Goal: Information Seeking & Learning: Compare options

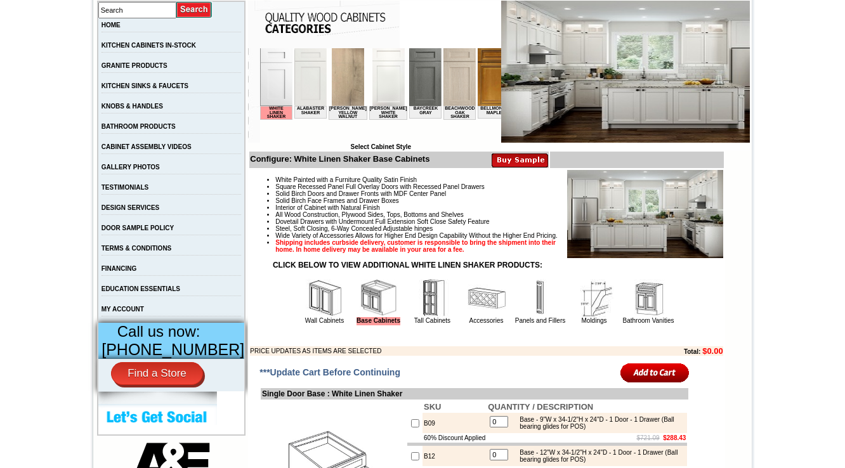
scroll to position [355, 0]
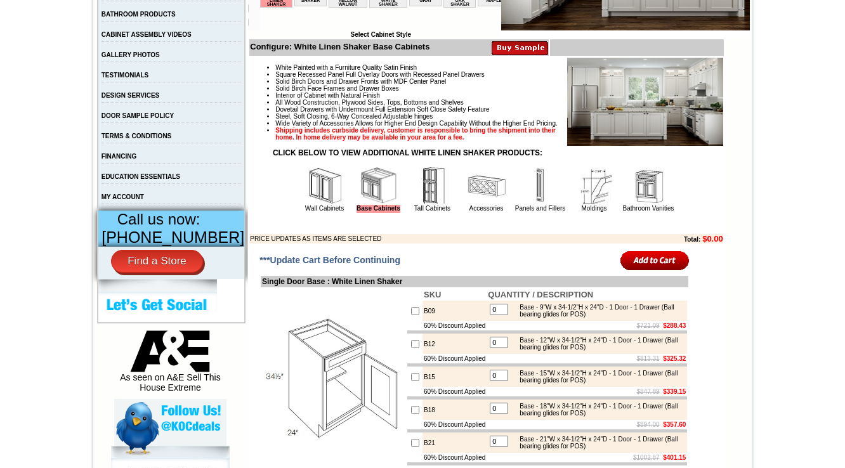
click at [522, 198] on img at bounding box center [541, 186] width 38 height 38
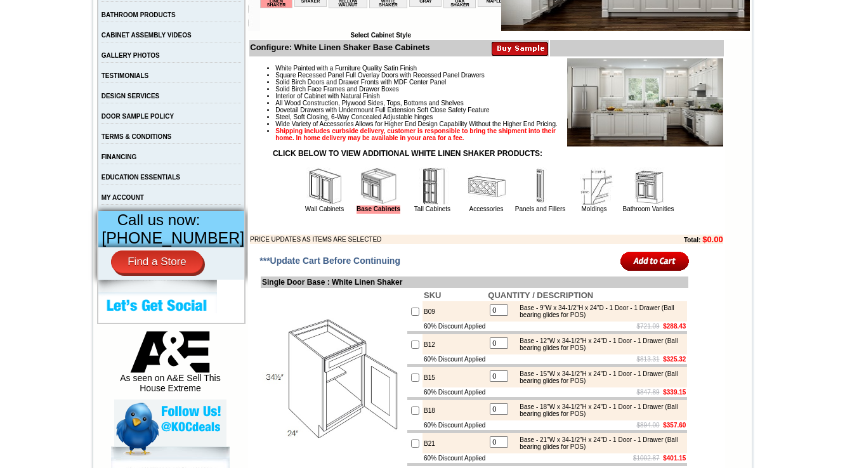
scroll to position [305, 0]
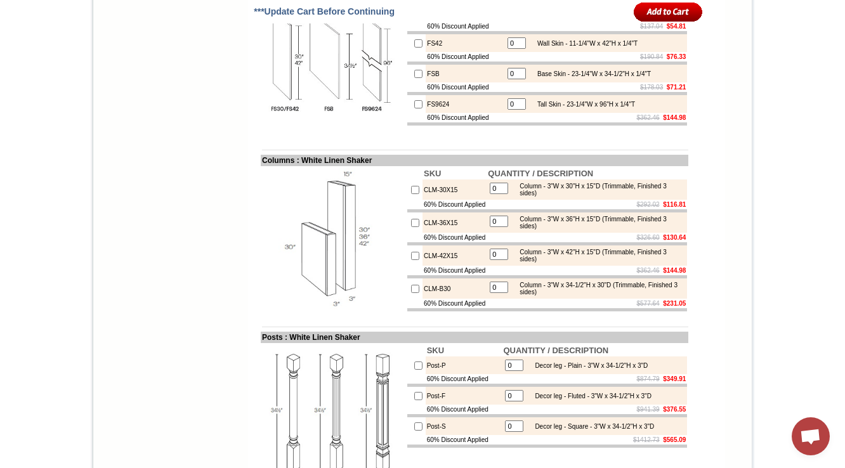
scroll to position [2145, 0]
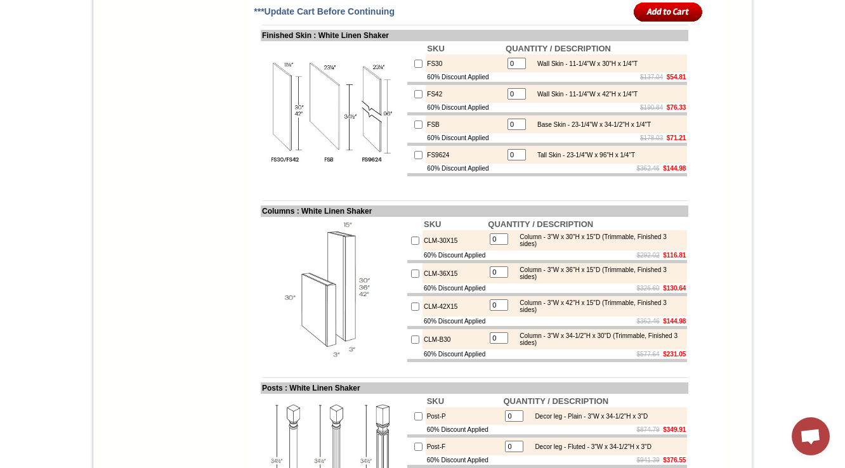
drag, startPoint x: 340, startPoint y: 285, endPoint x: 13, endPoint y: 355, distance: 334.3
click at [13, 355] on body "1-888-620-7953 Contact Us Find a Store Send Us a Design View Cart Shipping* Una…" at bounding box center [422, 10] width 845 height 4311
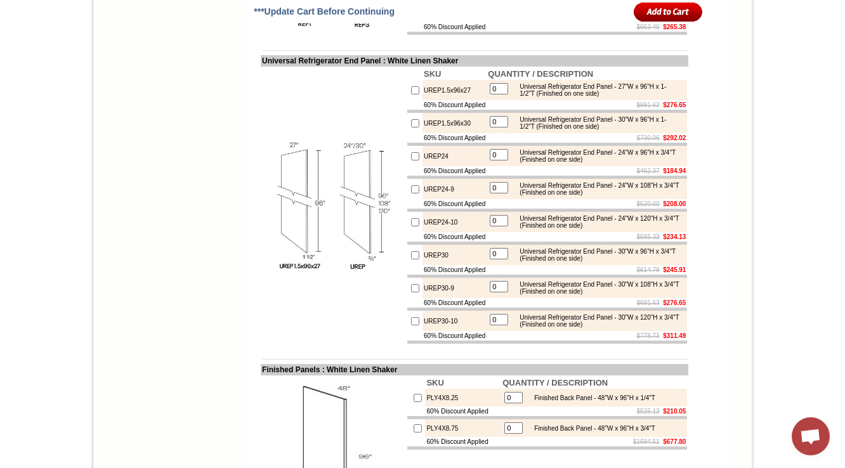
scroll to position [1333, 0]
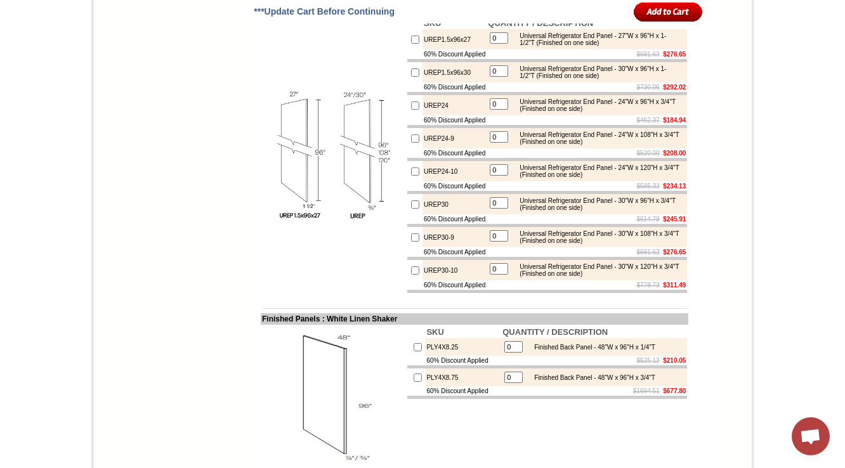
click at [432, 116] on td "UREP24" at bounding box center [455, 105] width 64 height 20
copy td "UREP24"
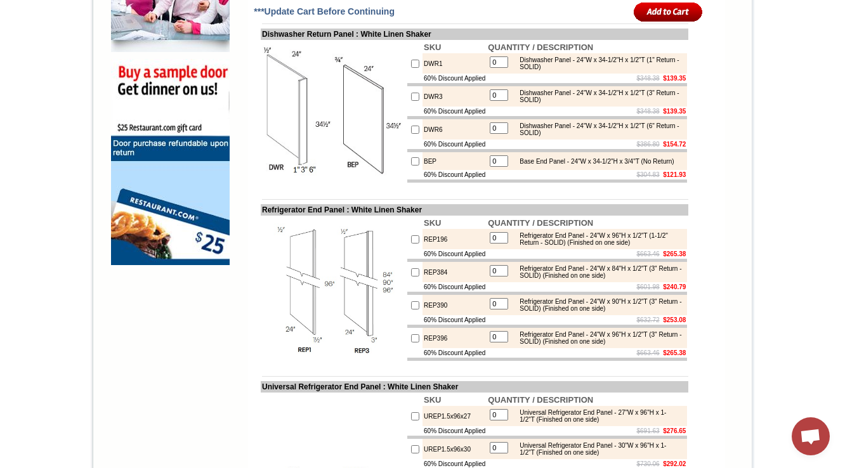
scroll to position [927, 0]
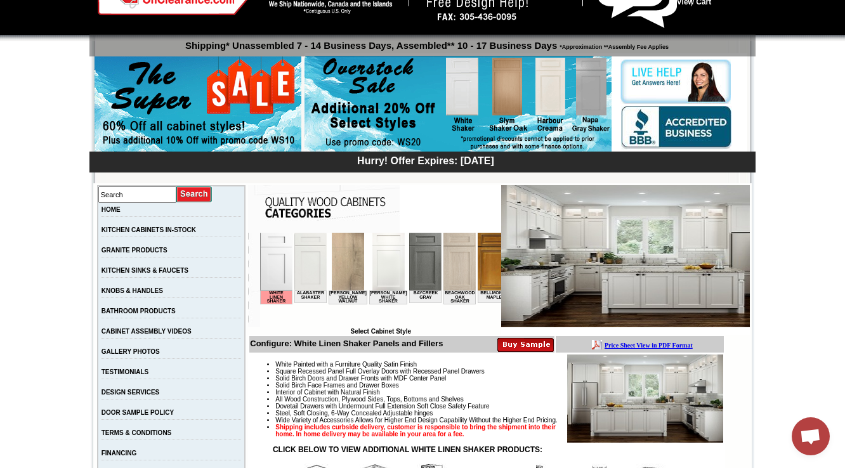
scroll to position [406, 0]
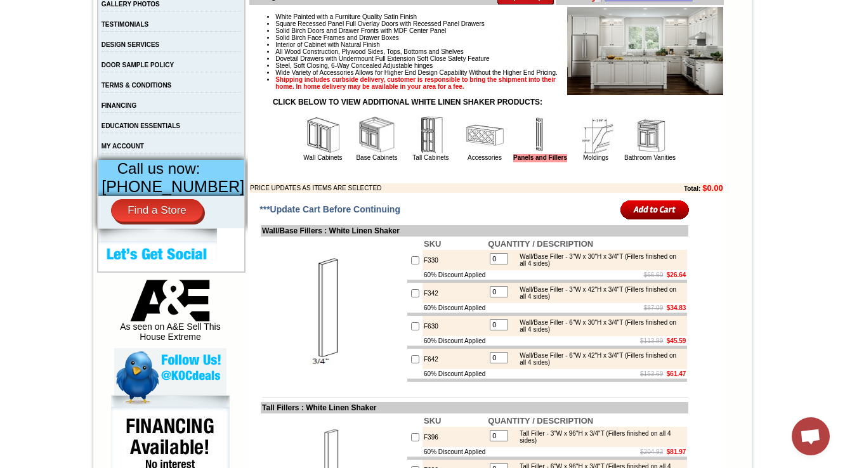
click at [631, 148] on img at bounding box center [650, 135] width 38 height 38
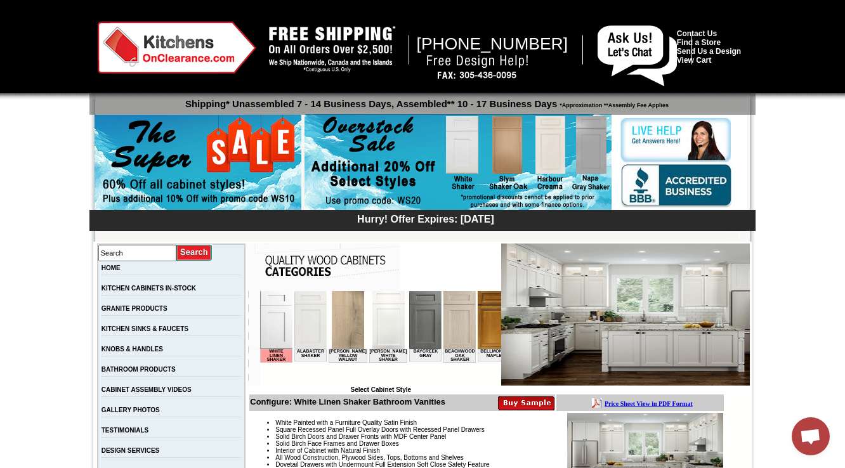
scroll to position [254, 0]
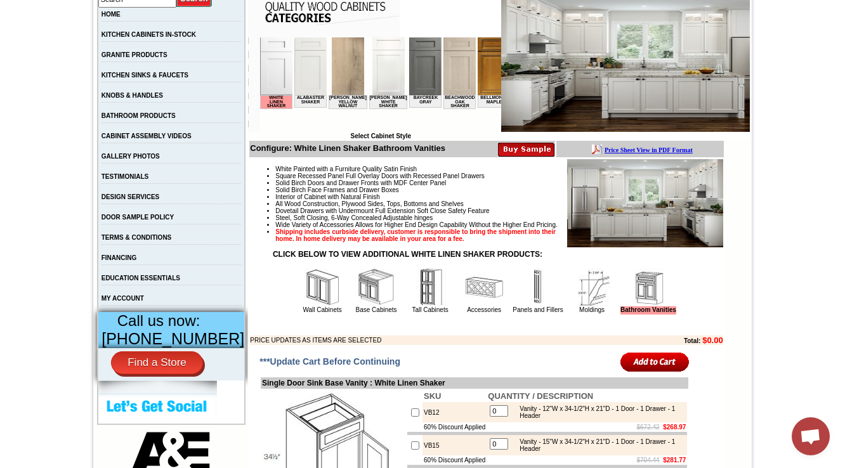
click at [583, 307] on img at bounding box center [592, 287] width 38 height 38
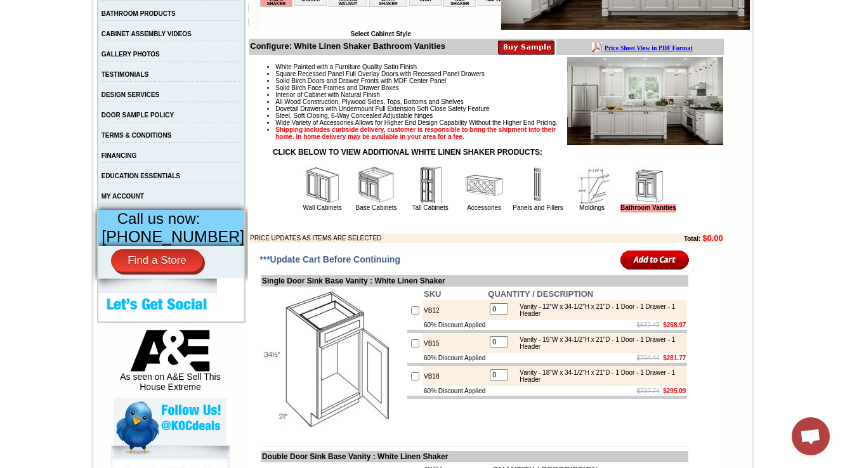
scroll to position [558, 0]
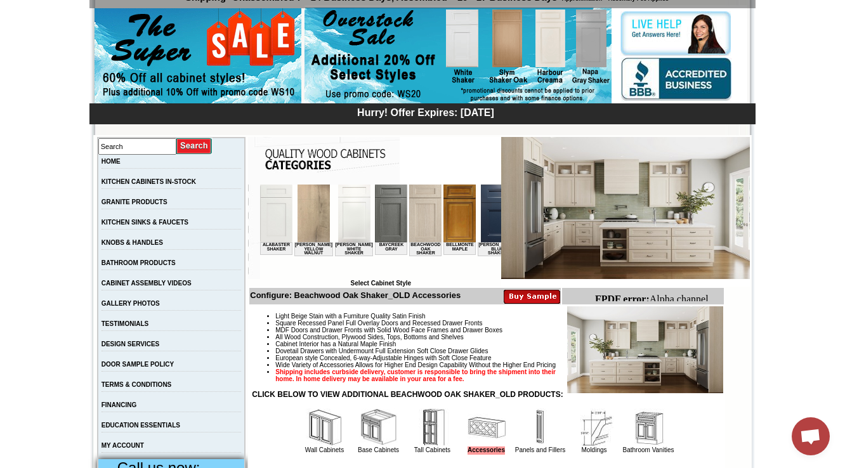
scroll to position [152, 0]
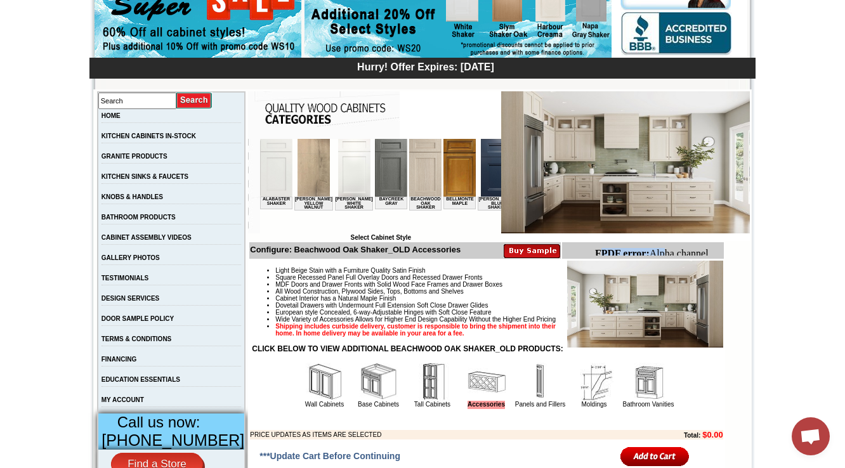
drag, startPoint x: 600, startPoint y: 252, endPoint x: 671, endPoint y: 250, distance: 71.1
click at [673, 250] on body "FPDF error: Alpha channel not supported: images/WDC2412_JSI_1.4.jpg.png" at bounding box center [656, 265] width 123 height 34
click at [538, 253] on img at bounding box center [532, 250] width 56 height 15
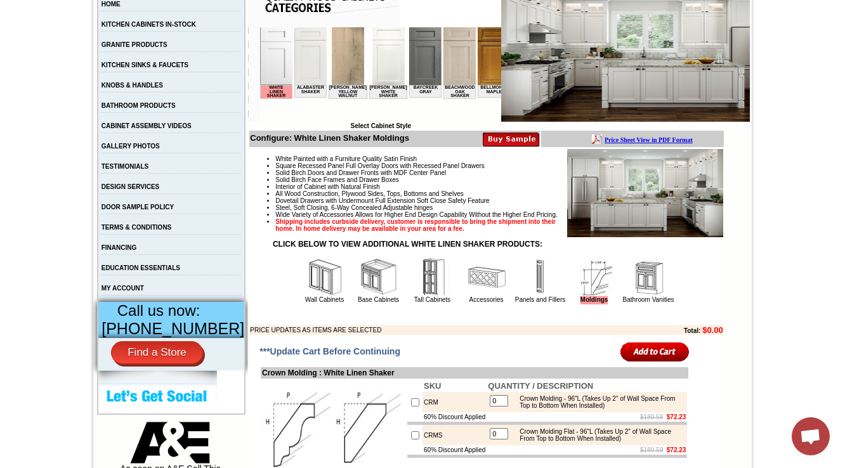
scroll to position [305, 0]
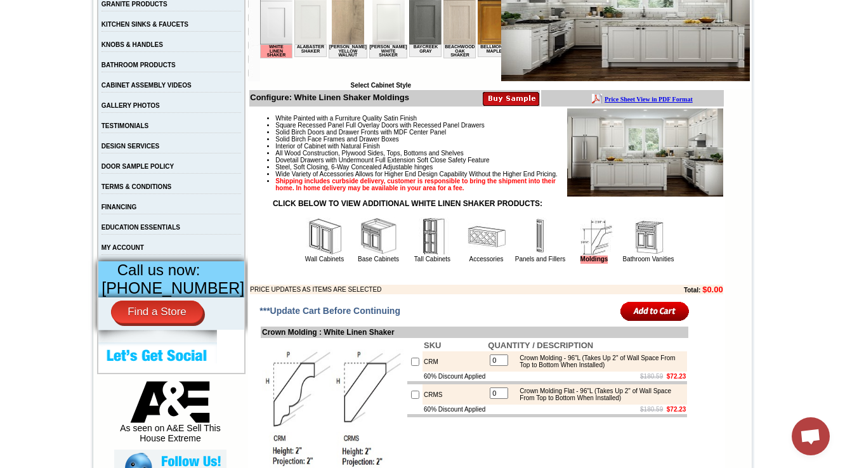
click at [306, 256] on img at bounding box center [325, 237] width 38 height 38
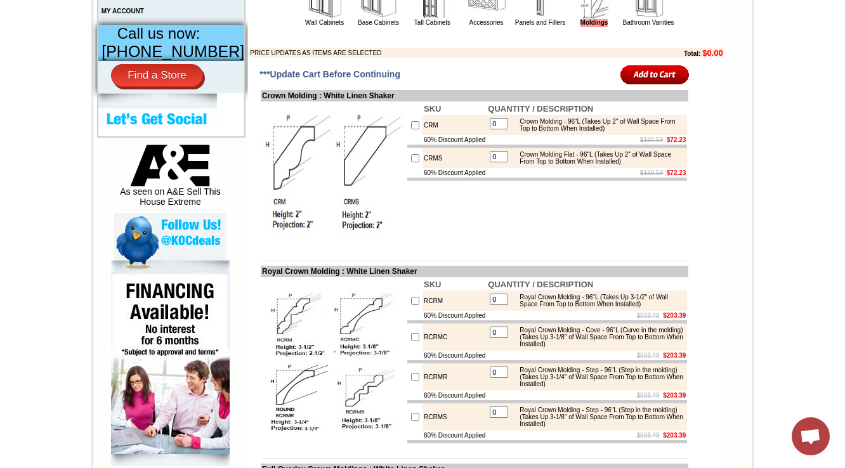
scroll to position [558, 0]
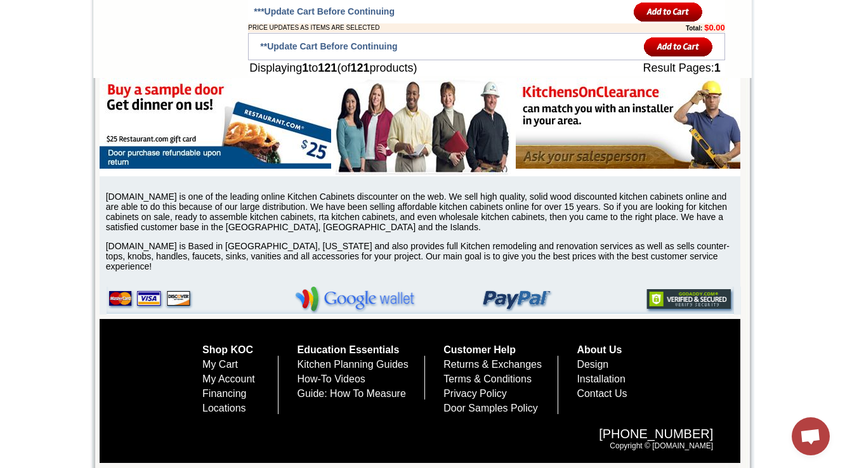
scroll to position [6346, 0]
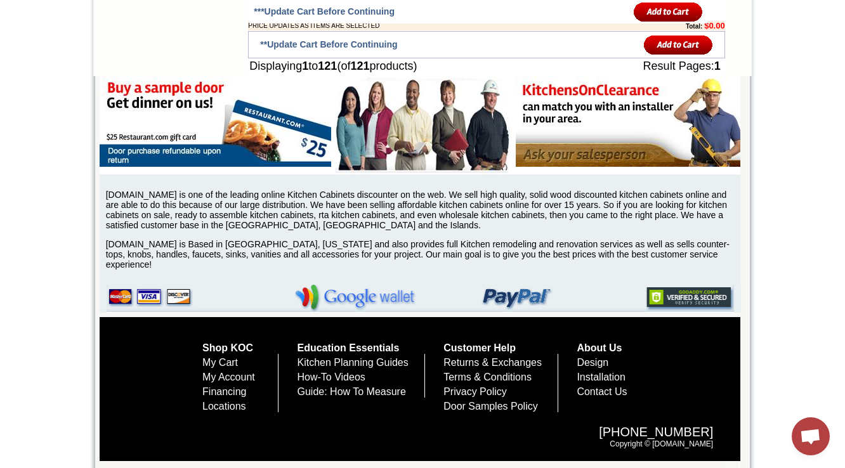
drag, startPoint x: 413, startPoint y: 187, endPoint x: 487, endPoint y: 181, distance: 74.5
copy tr "0% Discount Applied"
drag, startPoint x: 306, startPoint y: 221, endPoint x: 499, endPoint y: 221, distance: 193.6
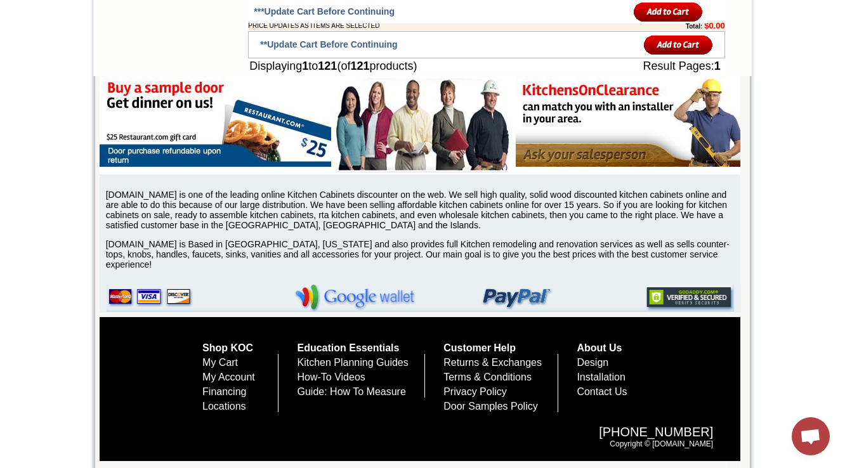
click at [499, 74] on td "Displaying 1 to 121 (of 121 products)" at bounding box center [408, 66] width 320 height 16
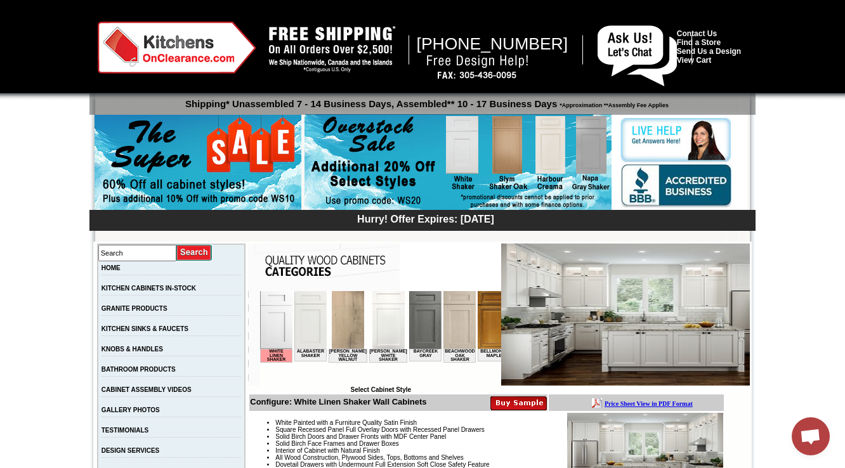
scroll to position [406, 0]
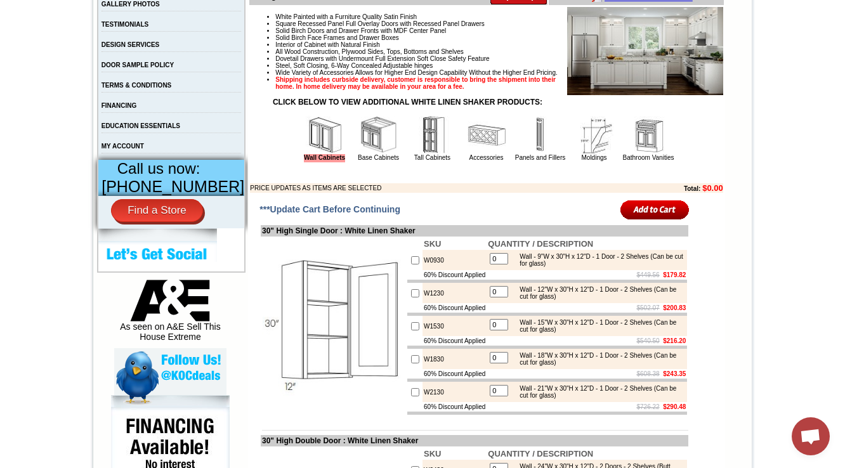
click at [360, 154] on img at bounding box center [379, 135] width 38 height 38
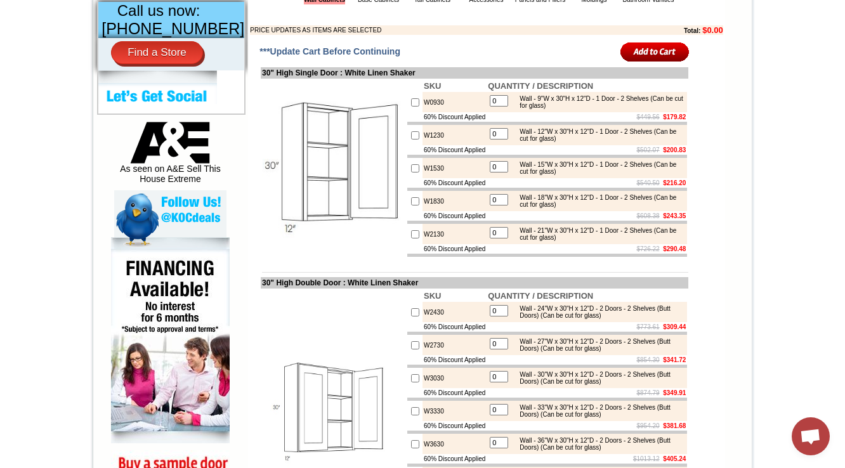
scroll to position [609, 0]
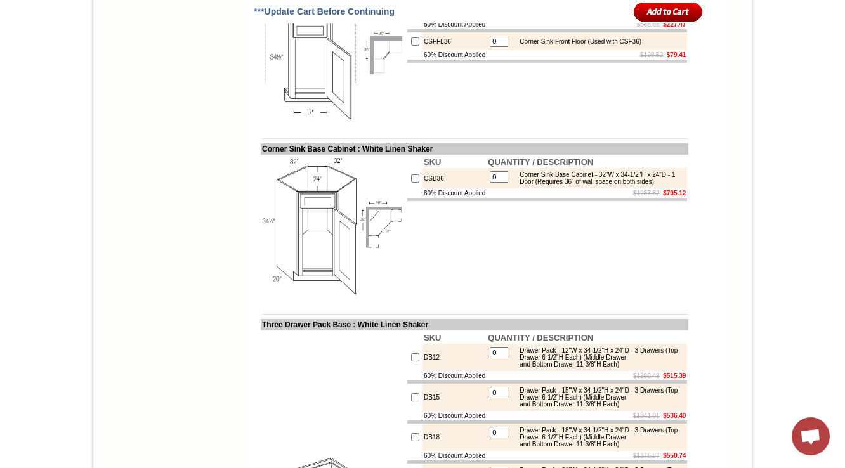
scroll to position [5295, 0]
drag, startPoint x: 602, startPoint y: 195, endPoint x: 644, endPoint y: 305, distance: 116.9
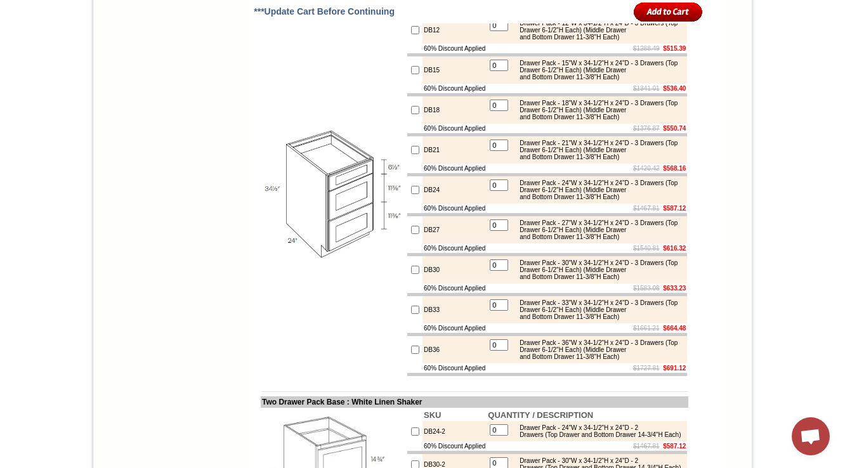
scroll to position [5549, 0]
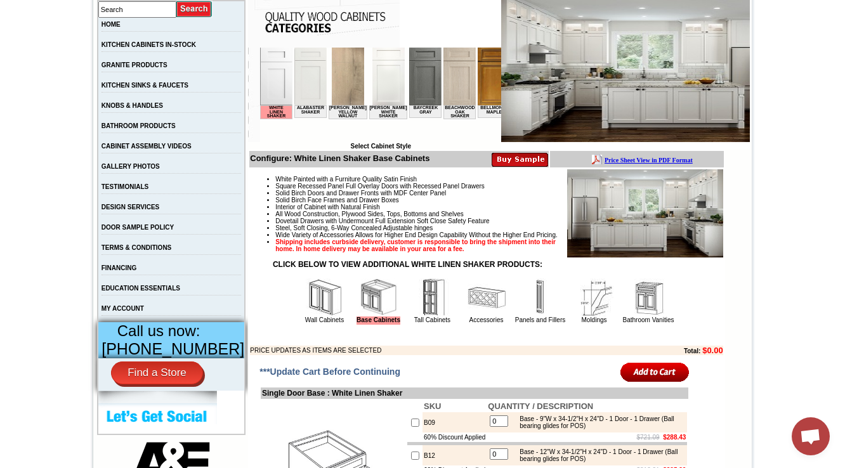
scroll to position [305, 0]
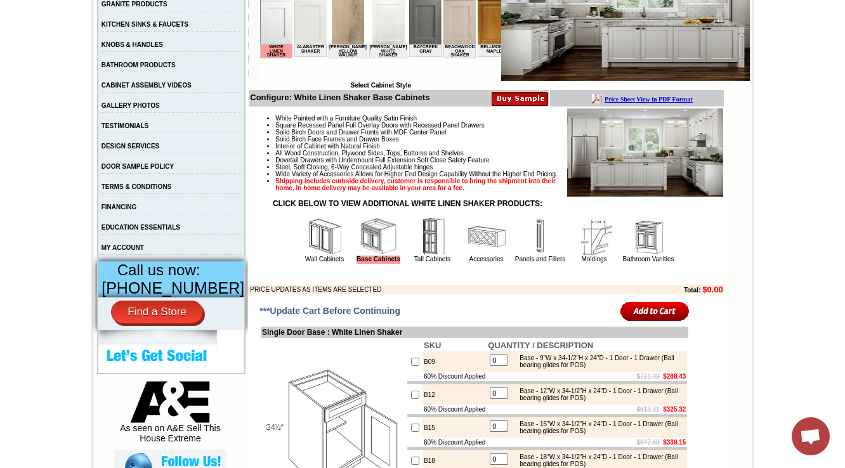
click at [423, 256] on img at bounding box center [433, 237] width 38 height 38
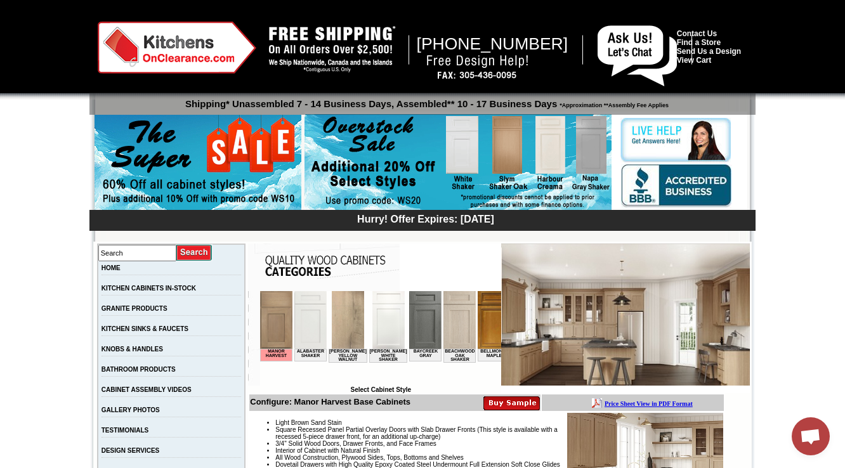
scroll to position [508, 0]
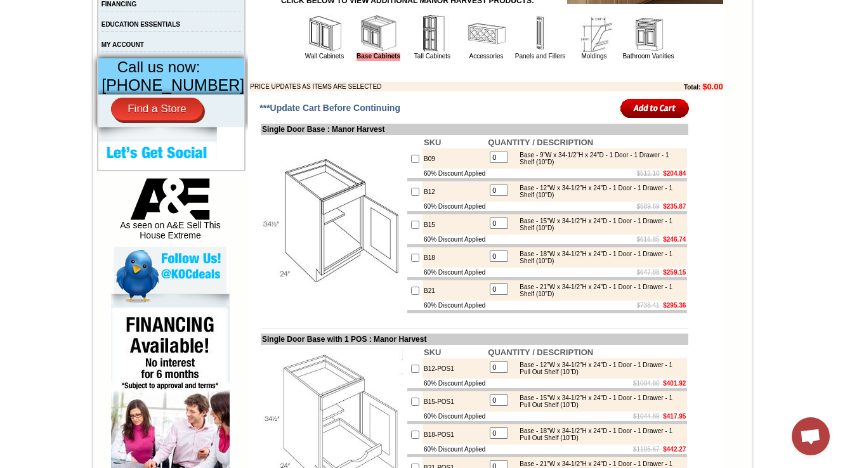
drag, startPoint x: 312, startPoint y: 62, endPoint x: 318, endPoint y: 102, distance: 39.8
click at [312, 53] on img at bounding box center [325, 34] width 38 height 38
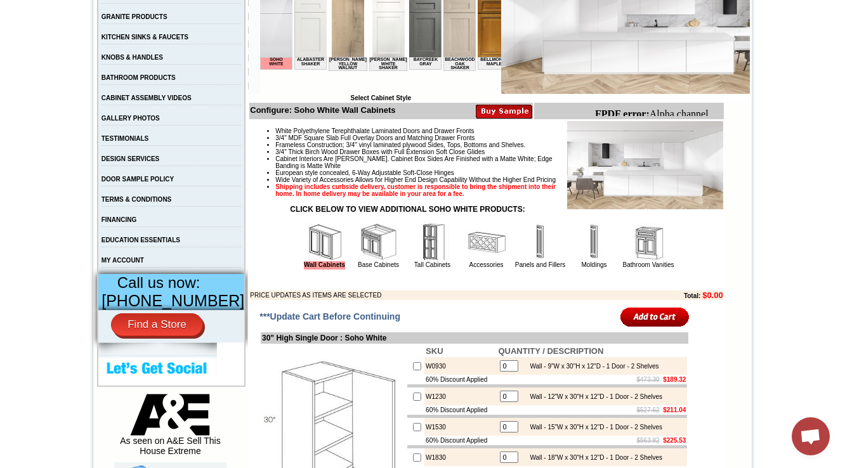
scroll to position [558, 0]
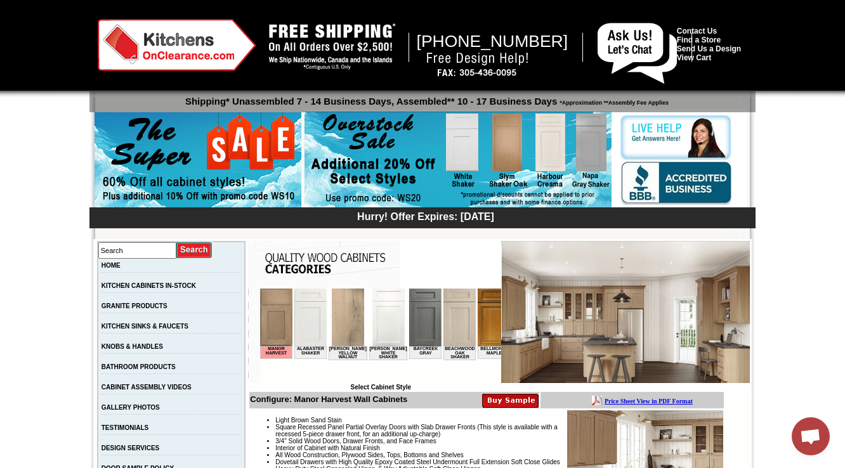
scroll to position [355, 0]
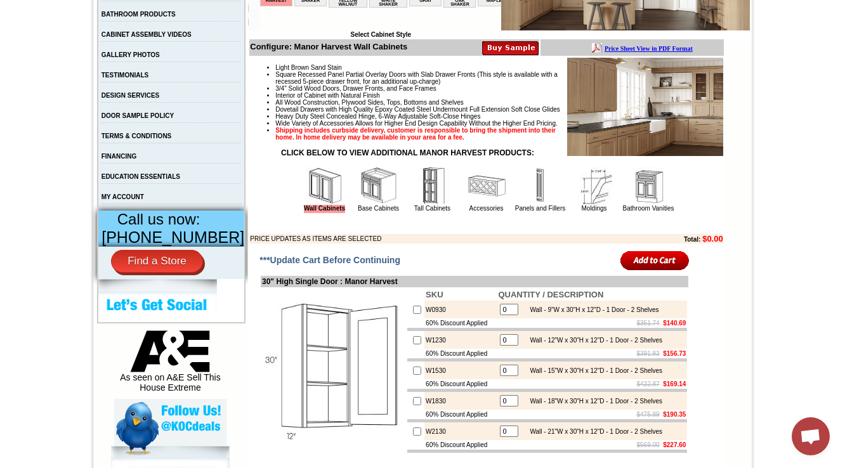
click at [362, 205] on img at bounding box center [379, 186] width 38 height 38
click at [414, 205] on img at bounding box center [433, 186] width 38 height 38
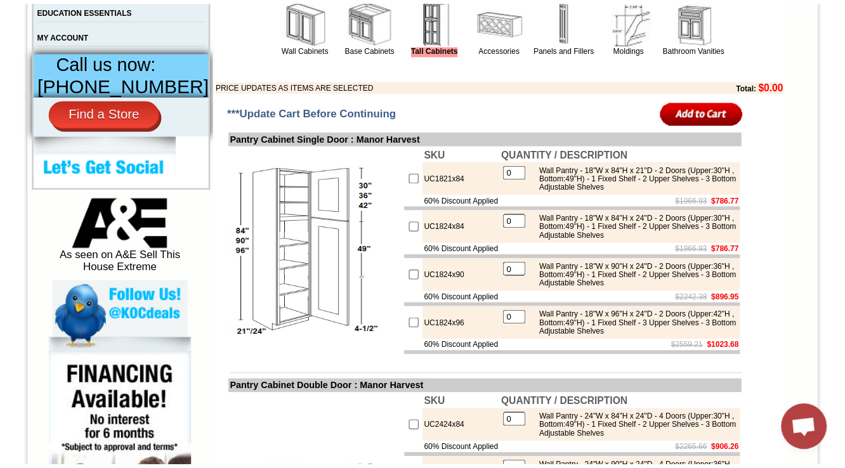
scroll to position [524, 0]
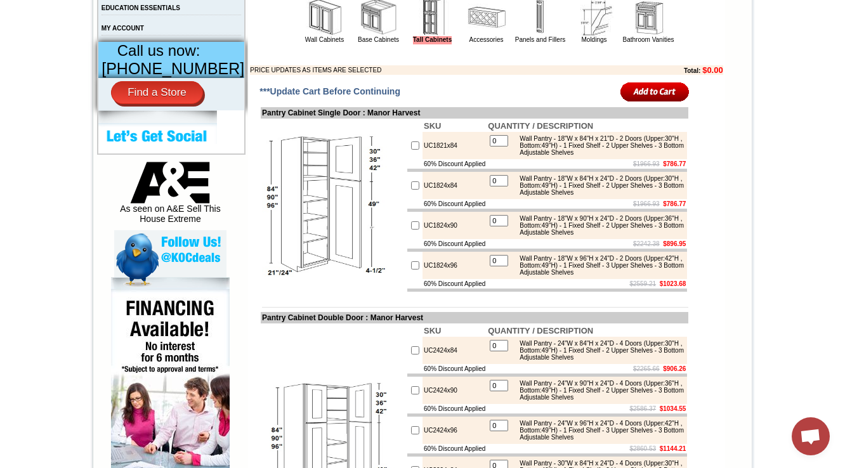
click at [502, 105] on td "***Update Cart Before Continuing" at bounding box center [402, 92] width 288 height 26
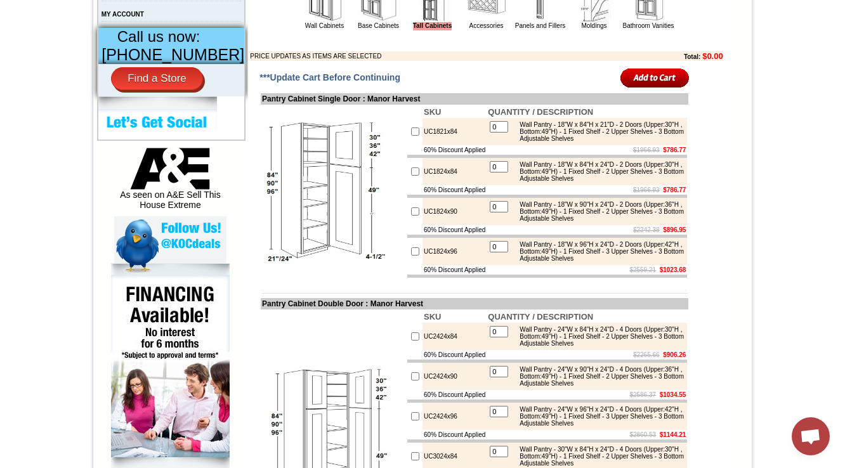
scroll to position [528, 0]
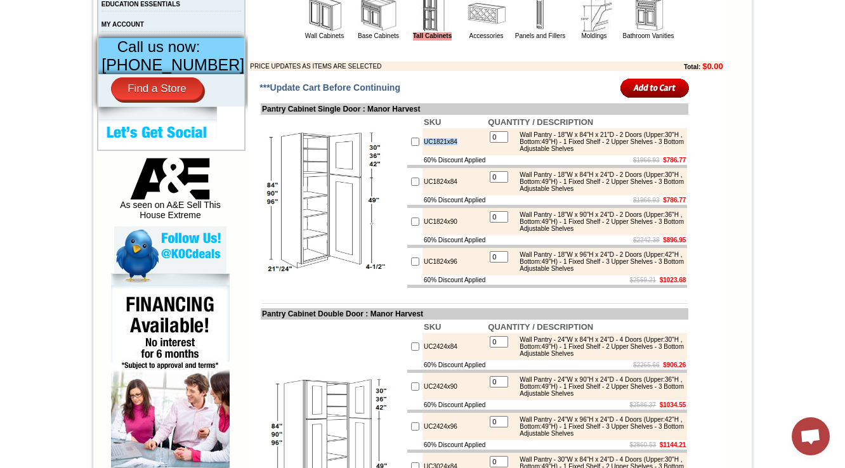
copy td "UC1821x84"
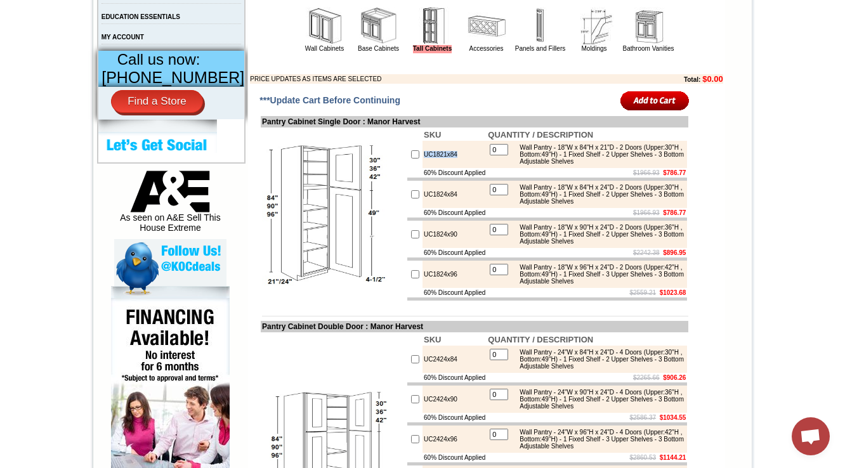
scroll to position [426, 0]
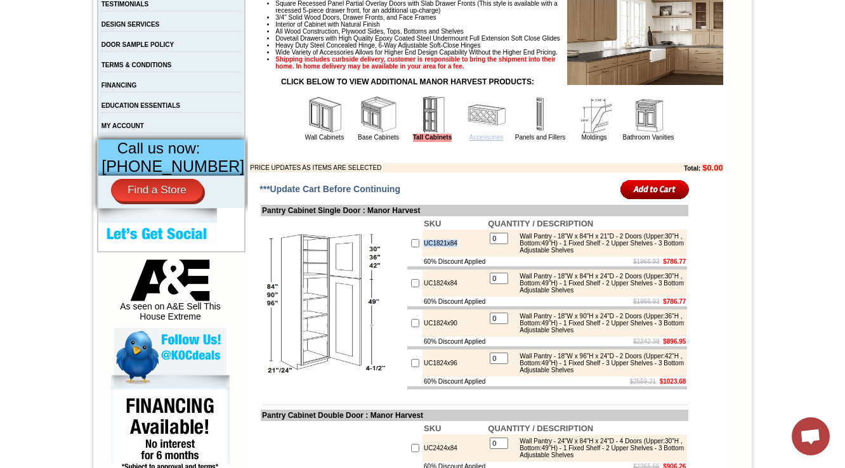
click at [470, 141] on link "Accessories" at bounding box center [487, 137] width 34 height 7
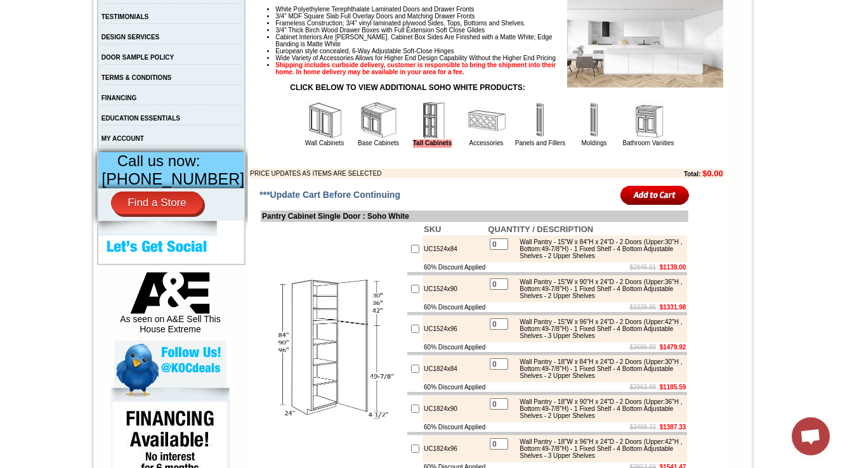
scroll to position [406, 0]
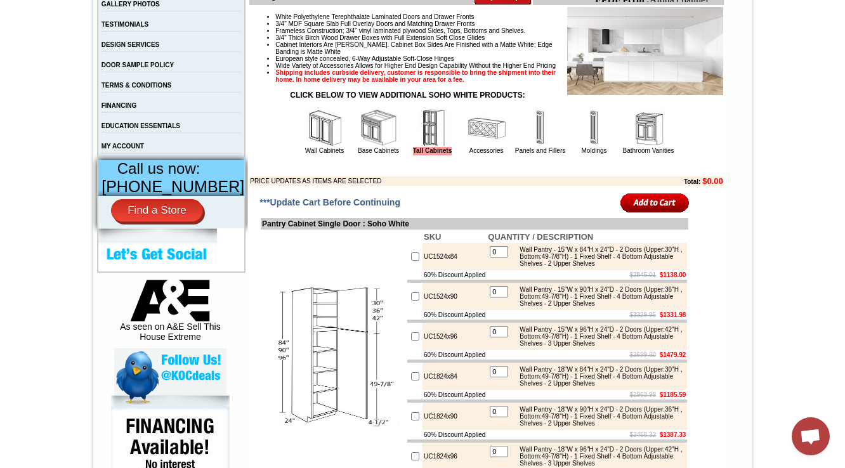
click at [480, 147] on img at bounding box center [487, 128] width 38 height 38
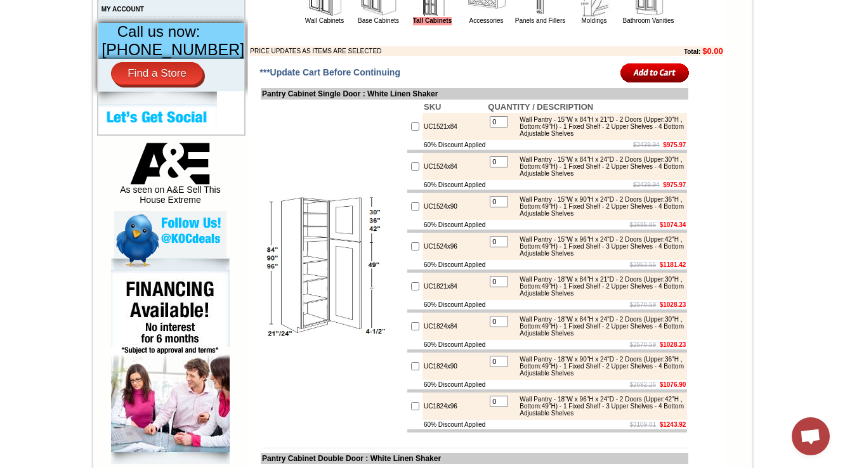
scroll to position [609, 0]
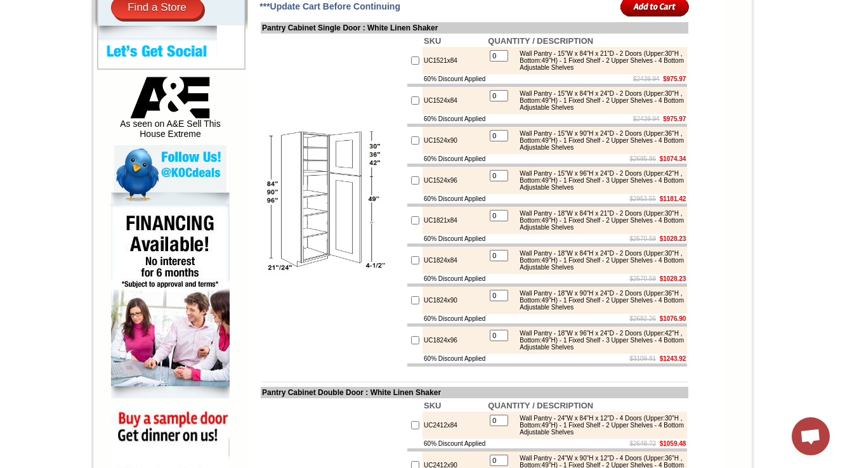
drag, startPoint x: 784, startPoint y: 105, endPoint x: 712, endPoint y: 152, distance: 86.6
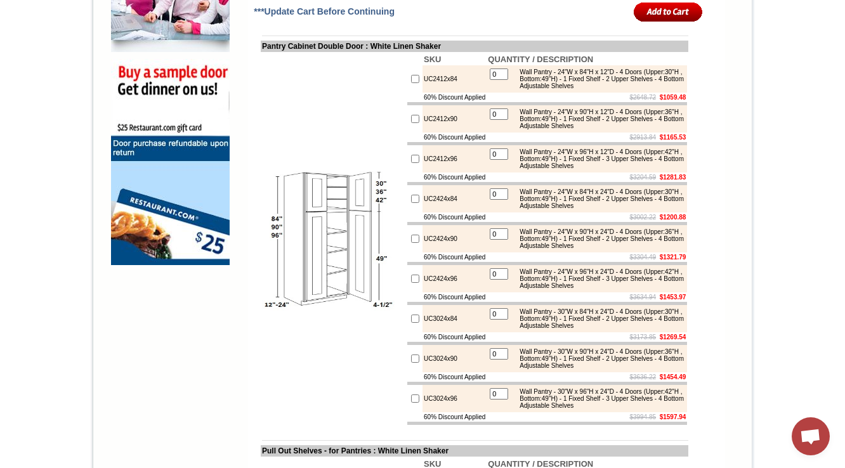
scroll to position [965, 0]
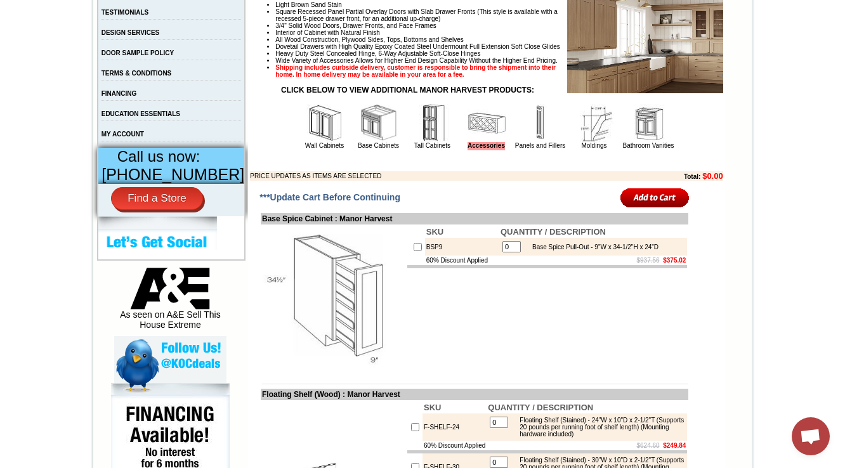
scroll to position [388, 0]
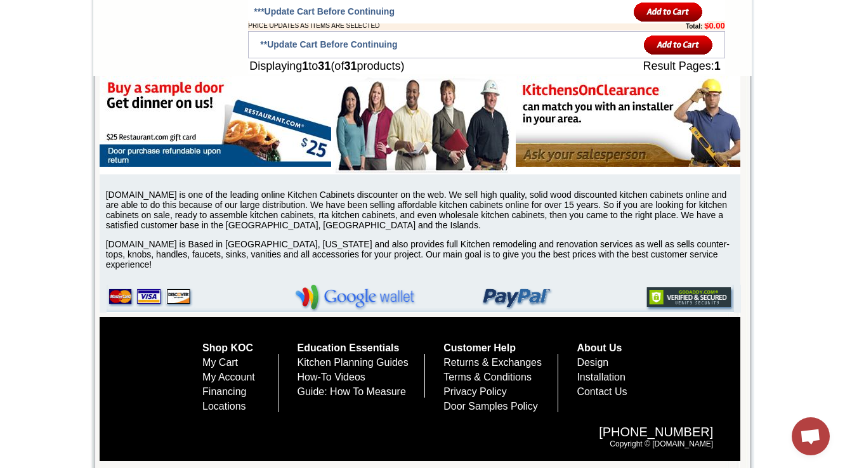
scroll to position [2843, 0]
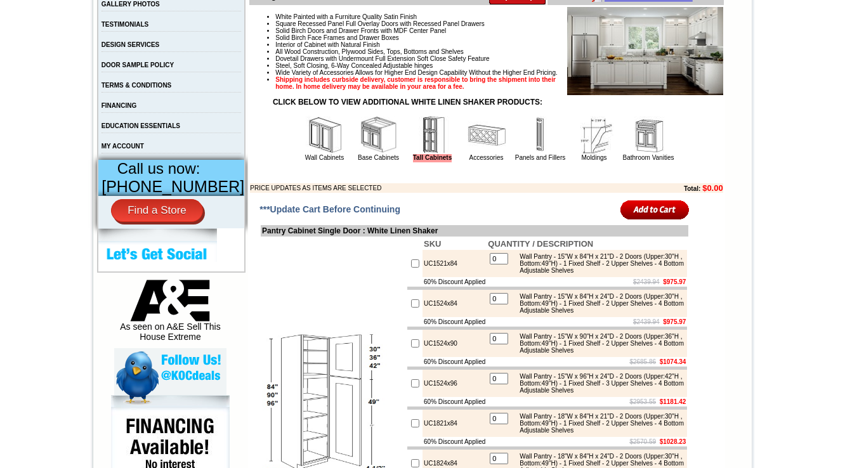
scroll to position [558, 0]
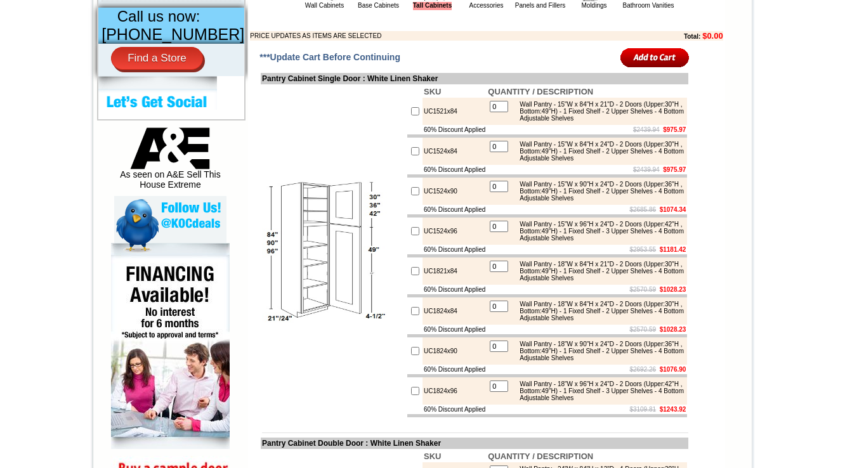
drag, startPoint x: 475, startPoint y: 161, endPoint x: 434, endPoint y: 168, distance: 41.1
click at [434, 168] on tbody "SKU QUANTITY / DESCRIPTION UC1521x84 0 Wall Pantry - 15"W x 84"H x 21"D - 2 Doo…" at bounding box center [547, 252] width 280 height 332
click at [463, 165] on td "UC1524x84" at bounding box center [455, 151] width 64 height 27
click at [423, 285] on td "UC1821x84" at bounding box center [455, 271] width 64 height 27
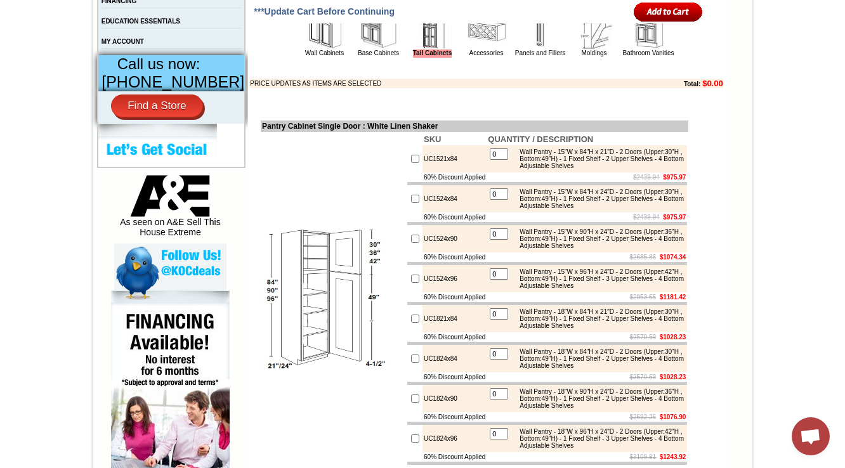
scroll to position [305, 0]
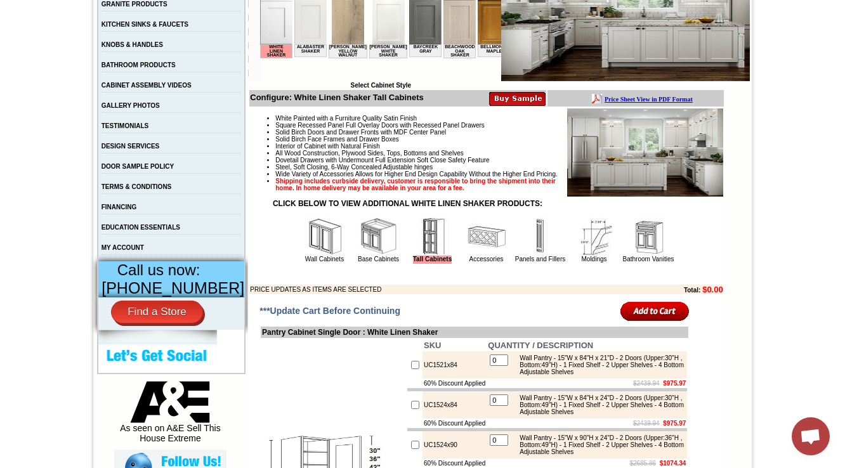
click at [360, 256] on img at bounding box center [379, 237] width 38 height 38
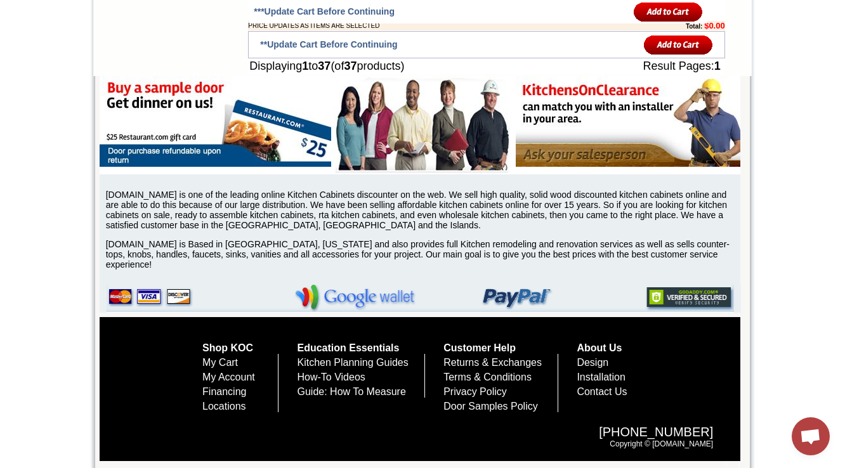
scroll to position [3841, 0]
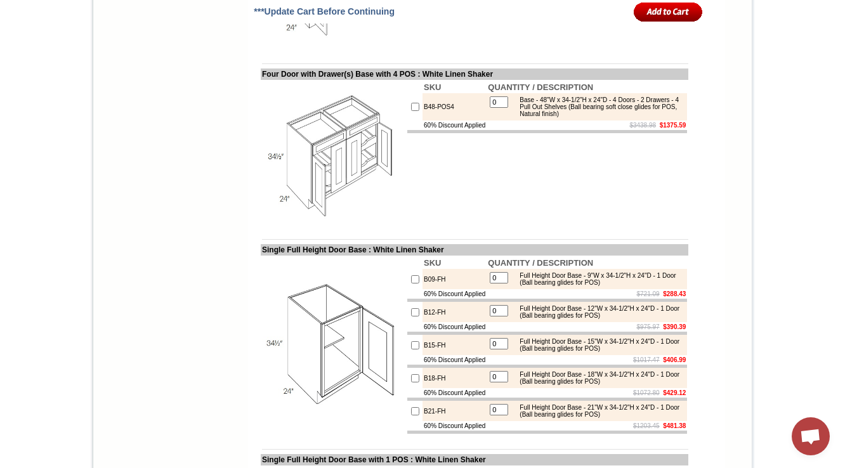
click at [262, 224] on img at bounding box center [333, 152] width 143 height 143
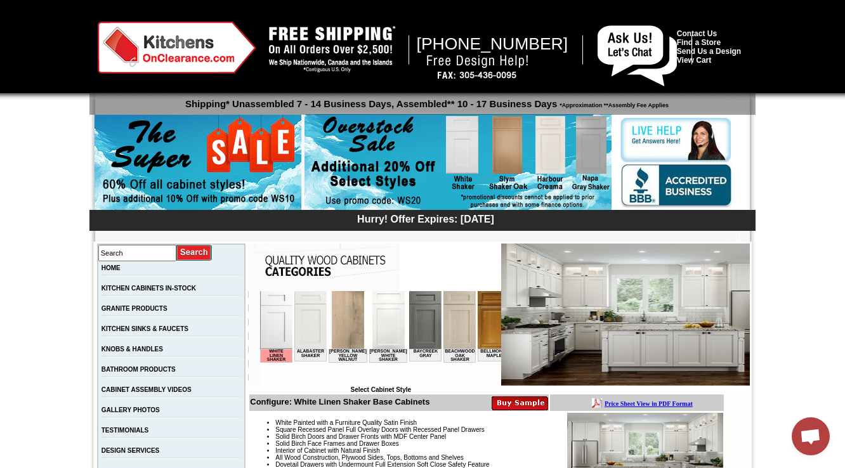
scroll to position [152, 0]
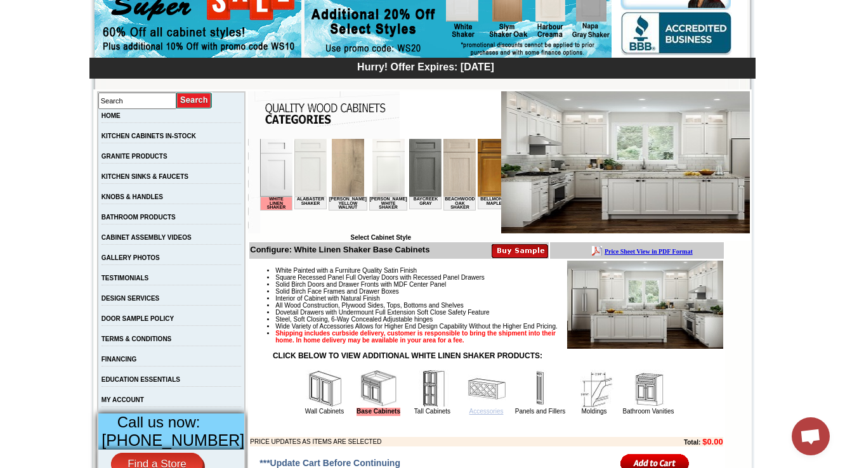
click at [485, 415] on link "Accessories" at bounding box center [487, 411] width 34 height 7
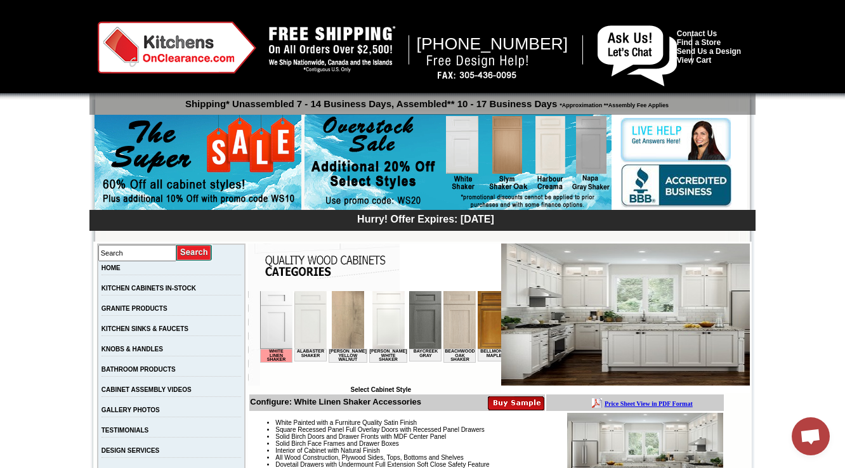
scroll to position [203, 0]
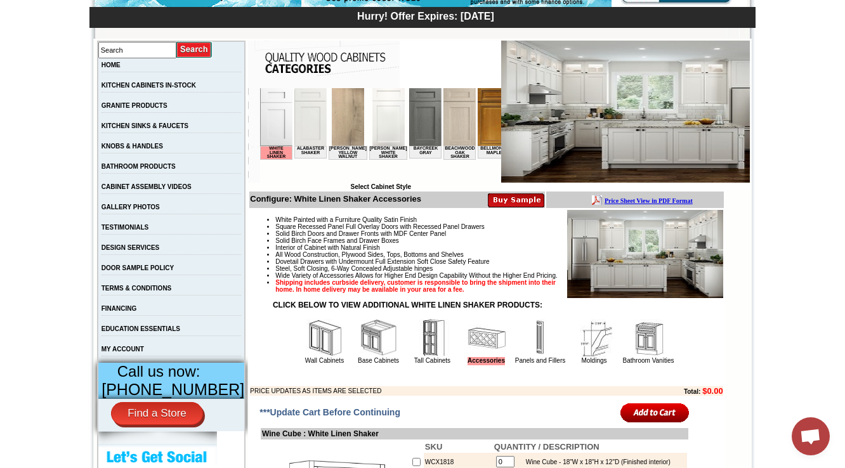
click at [525, 357] on img at bounding box center [541, 338] width 38 height 38
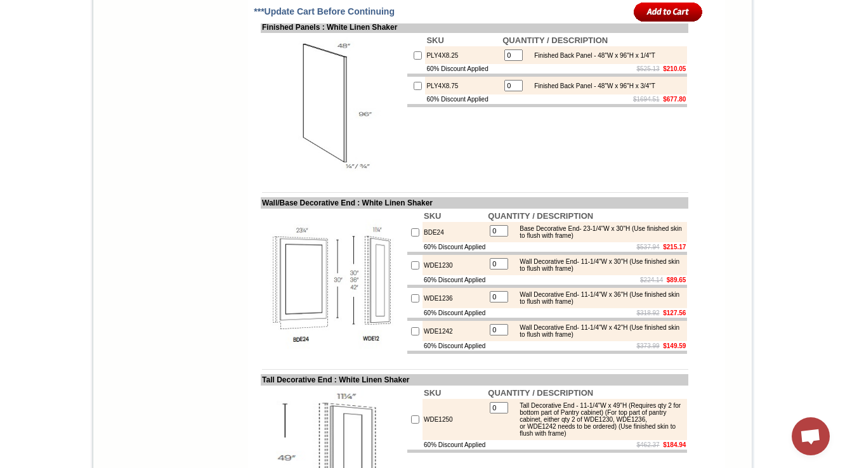
scroll to position [1828, 0]
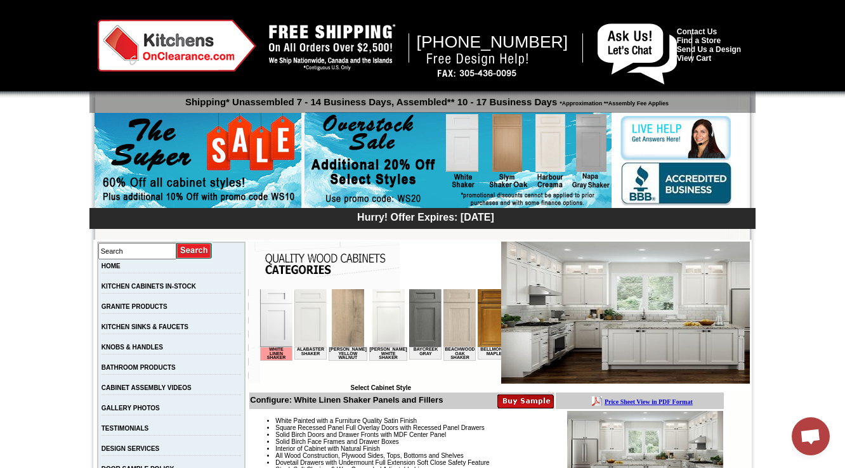
scroll to position [254, 0]
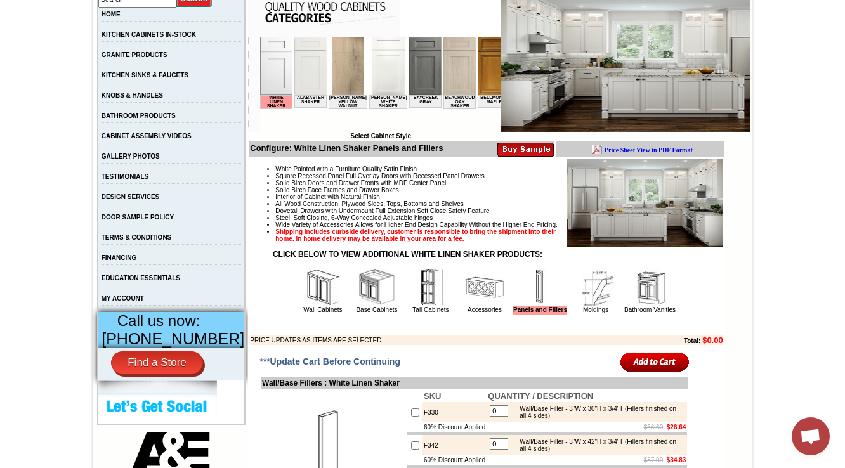
click at [649, 307] on img at bounding box center [650, 287] width 38 height 38
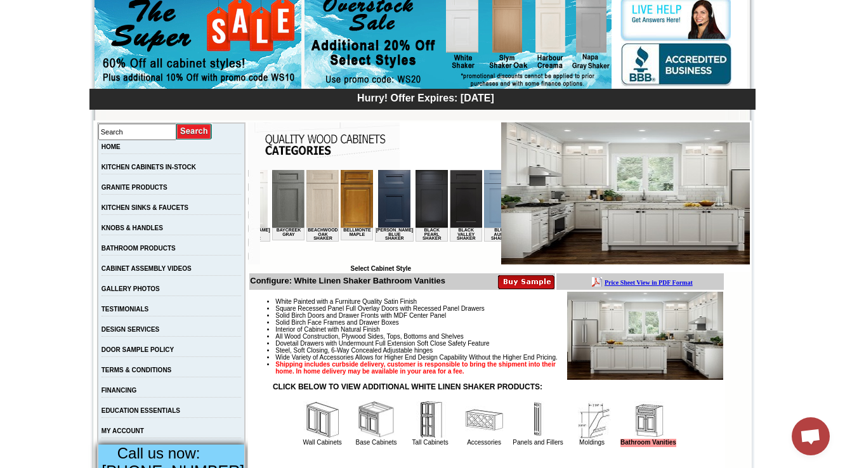
scroll to position [0, 274]
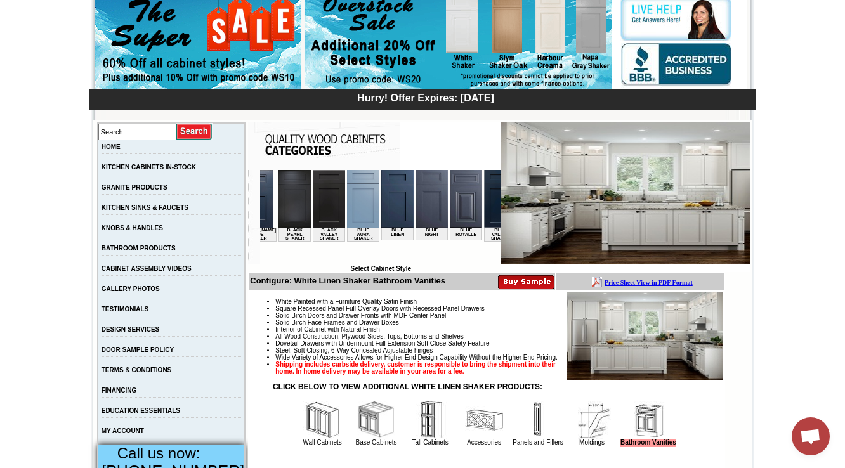
click at [381, 205] on img at bounding box center [397, 199] width 32 height 58
